Goal: Task Accomplishment & Management: Use online tool/utility

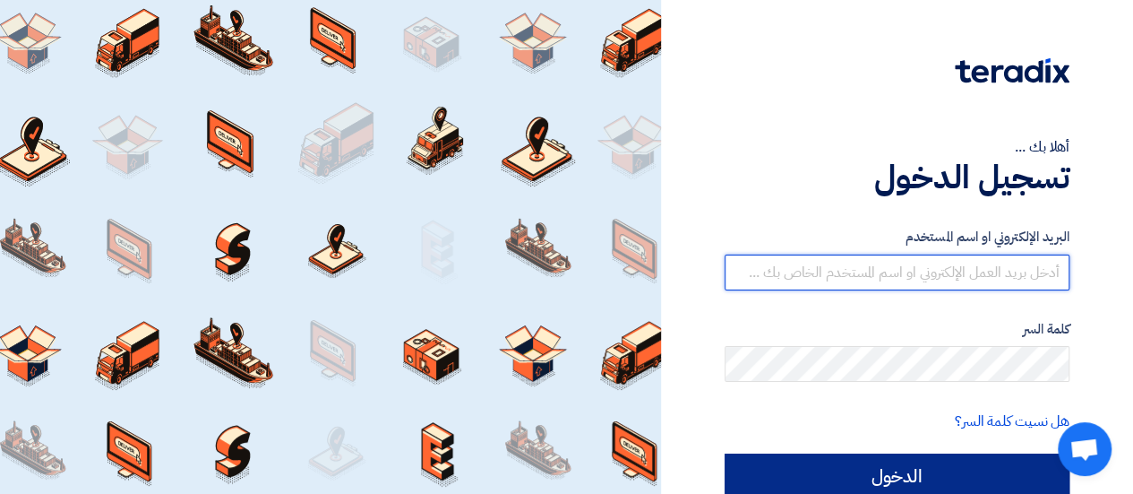
type input "[EMAIL_ADDRESS][DOMAIN_NAME]"
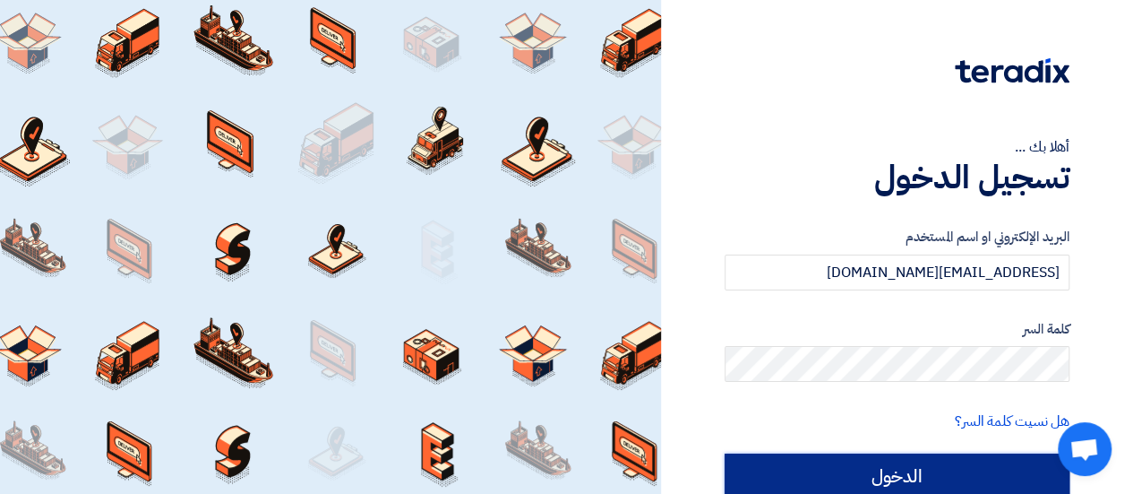
click at [796, 485] on input "الدخول" at bounding box center [897, 475] width 345 height 45
type input "Sign in"
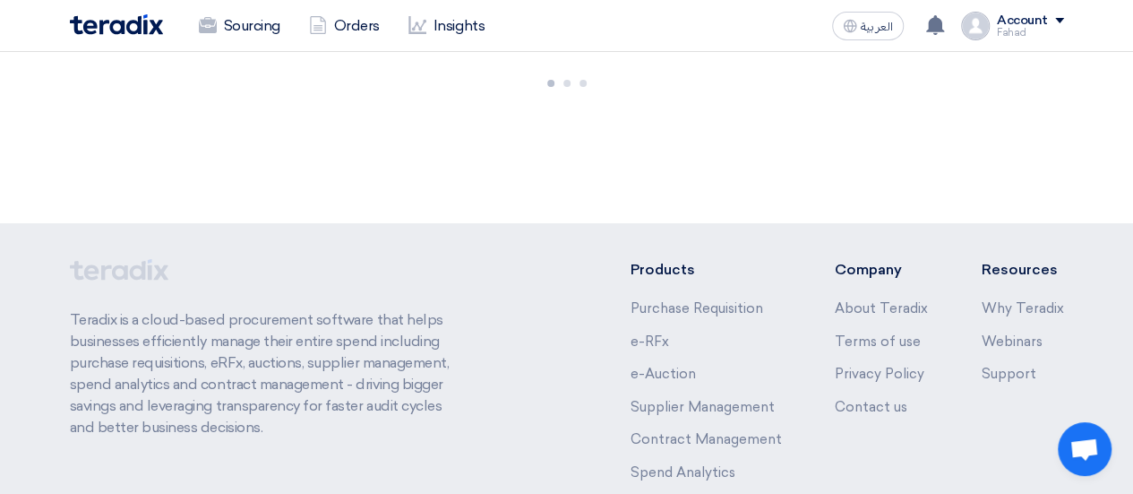
click at [796, 485] on div "Products Purchase Requisition e-RFx e-Auction Supplier Management Contract Mana…" at bounding box center [847, 393] width 434 height 269
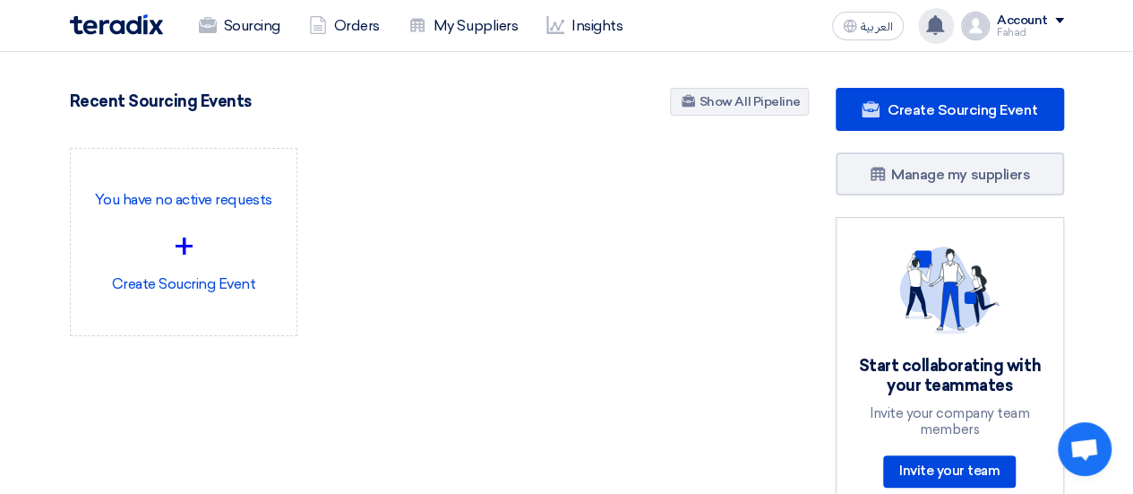
click at [946, 37] on div "You have a new offer for 'Siemens Modules' request with total price '11636.8500…" at bounding box center [936, 26] width 36 height 36
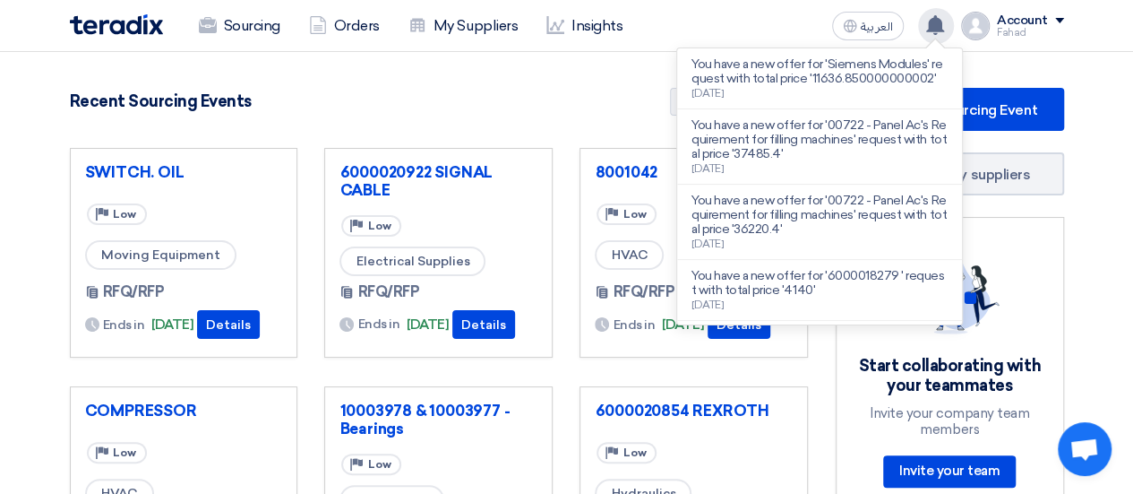
click at [942, 23] on use at bounding box center [935, 25] width 18 height 20
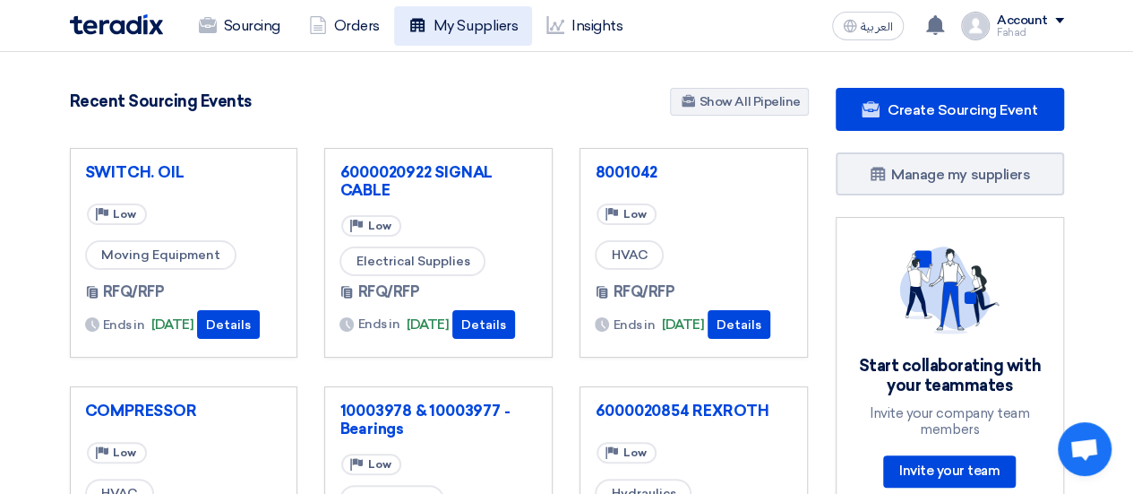
drag, startPoint x: 942, startPoint y: 23, endPoint x: 416, endPoint y: 13, distance: 526.8
click at [416, 13] on div "Sourcing Orders My Suppliers Insights العربية ع You have a new offer for 'Sieme…" at bounding box center [566, 25] width 1021 height 51
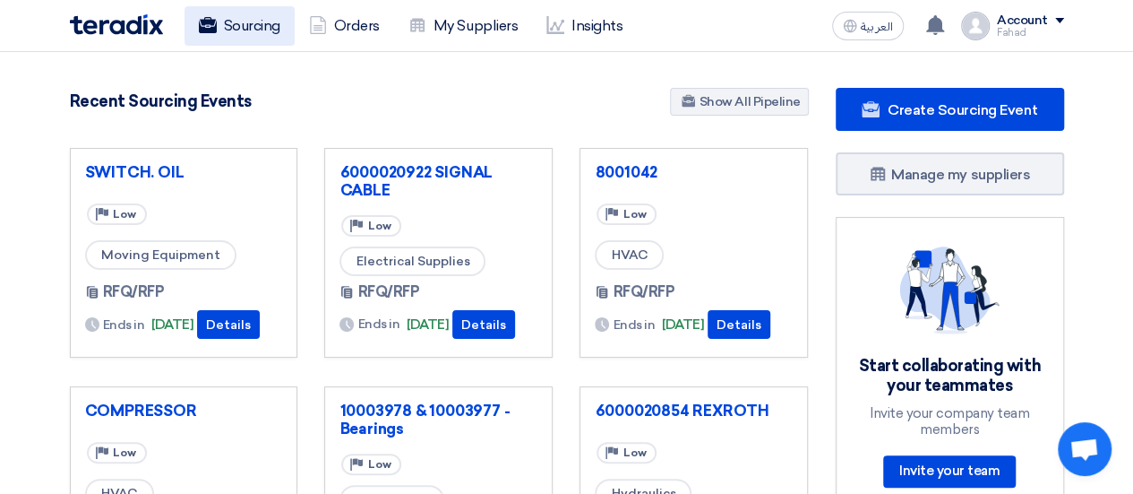
click at [273, 22] on link "Sourcing" at bounding box center [240, 25] width 110 height 39
